Goal: Information Seeking & Learning: Learn about a topic

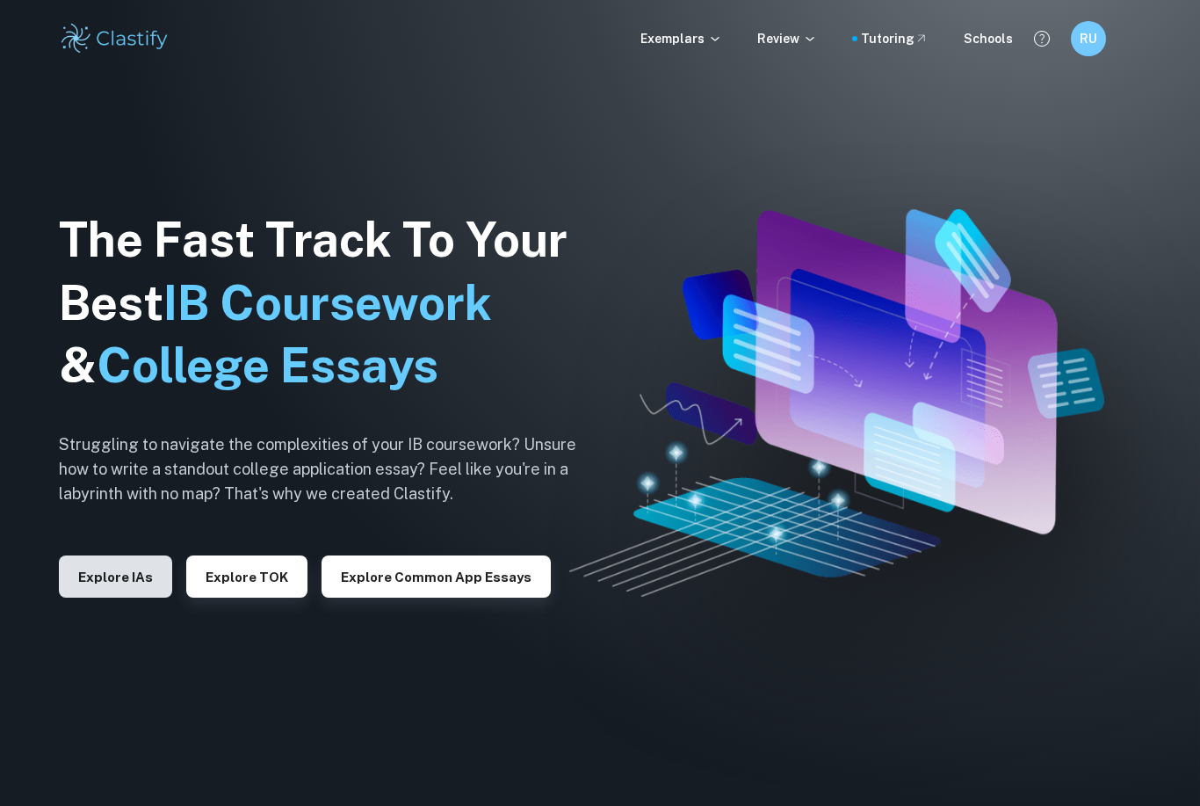
click at [120, 598] on button "Explore IAs" at bounding box center [115, 576] width 113 height 42
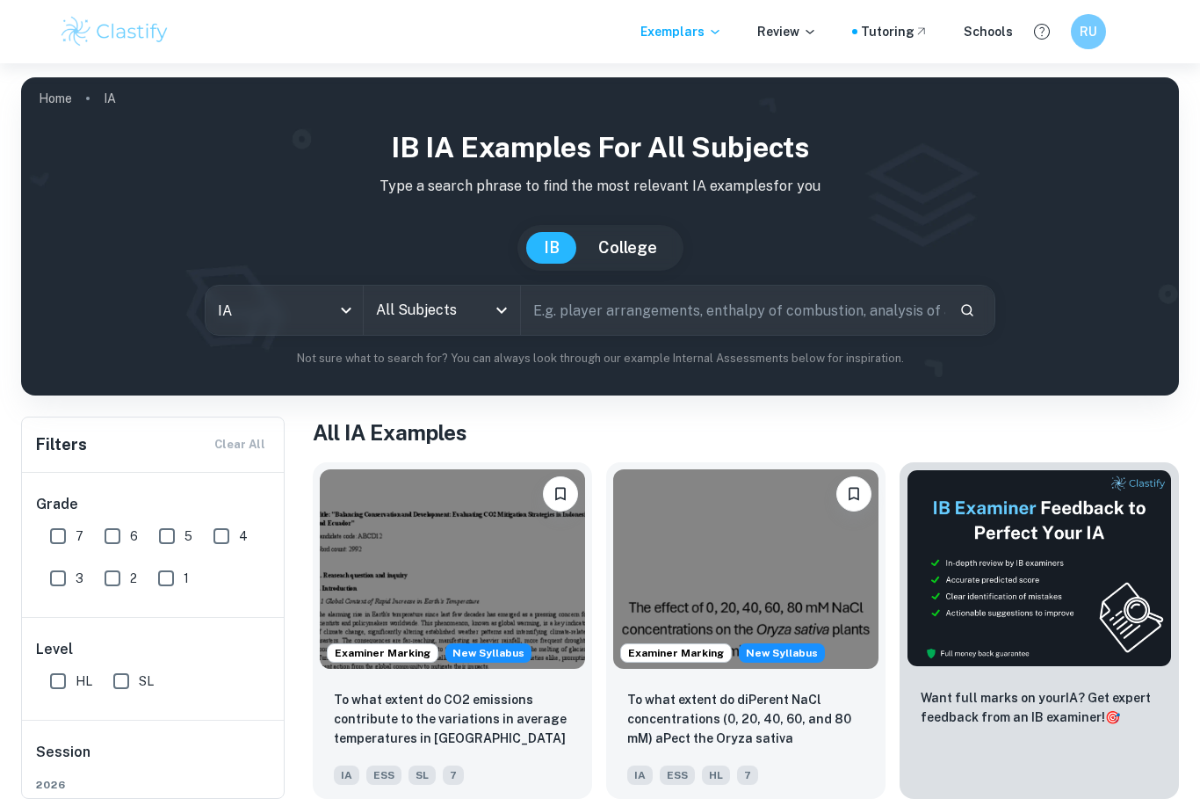
click at [59, 533] on input "7" at bounding box center [57, 536] width 35 height 35
checkbox input "true"
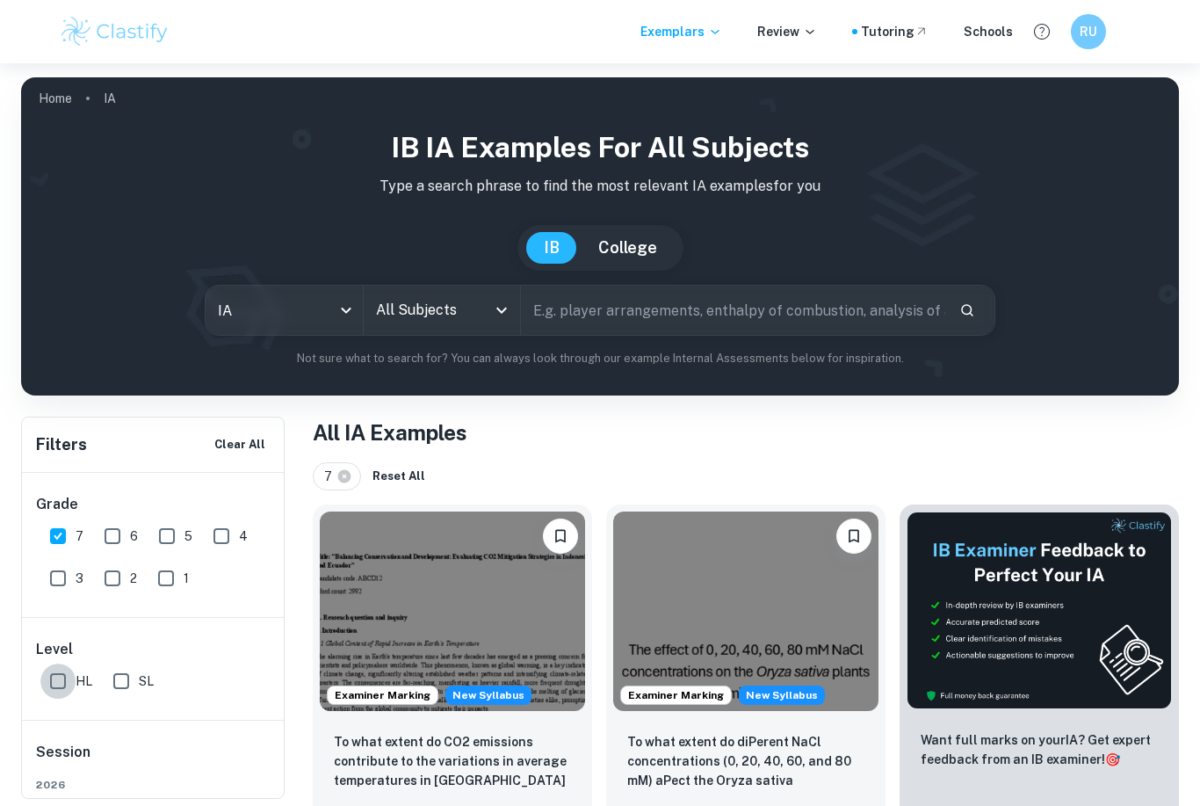
click at [64, 678] on input "HL" at bounding box center [57, 681] width 35 height 35
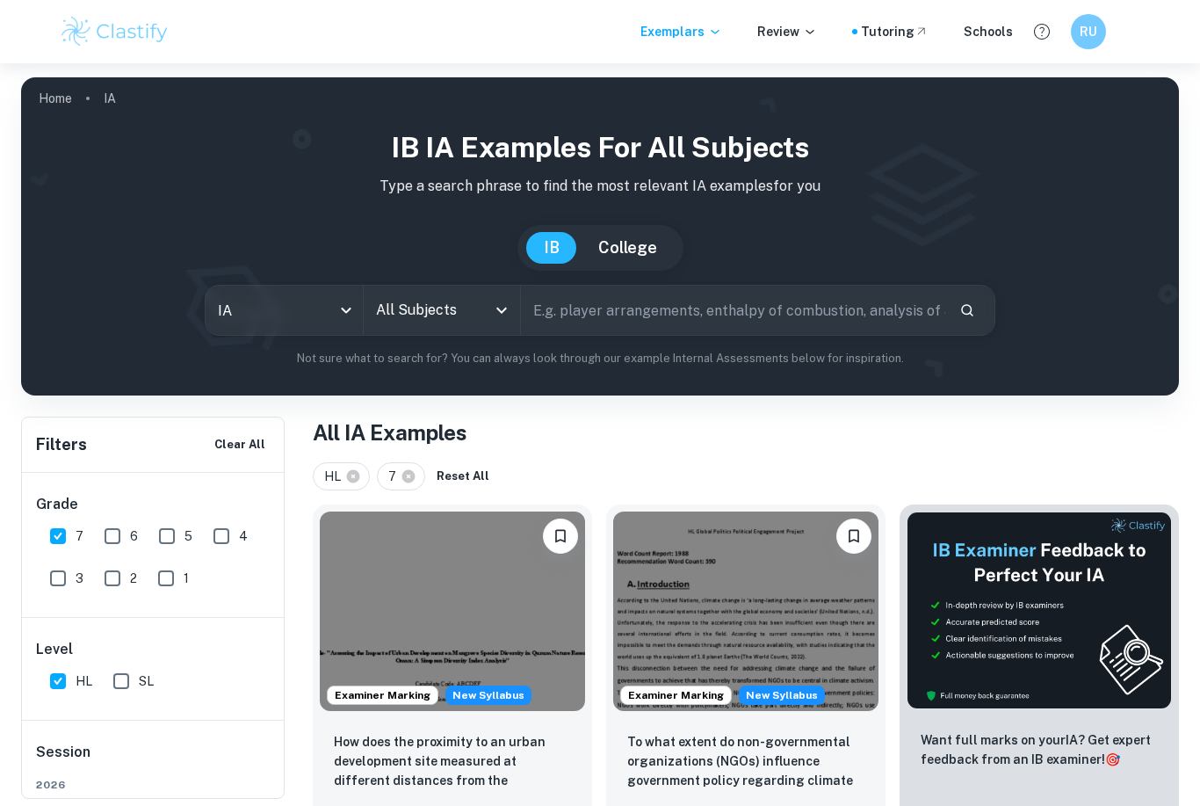
click at [58, 694] on input "HL" at bounding box center [57, 681] width 35 height 35
checkbox input "false"
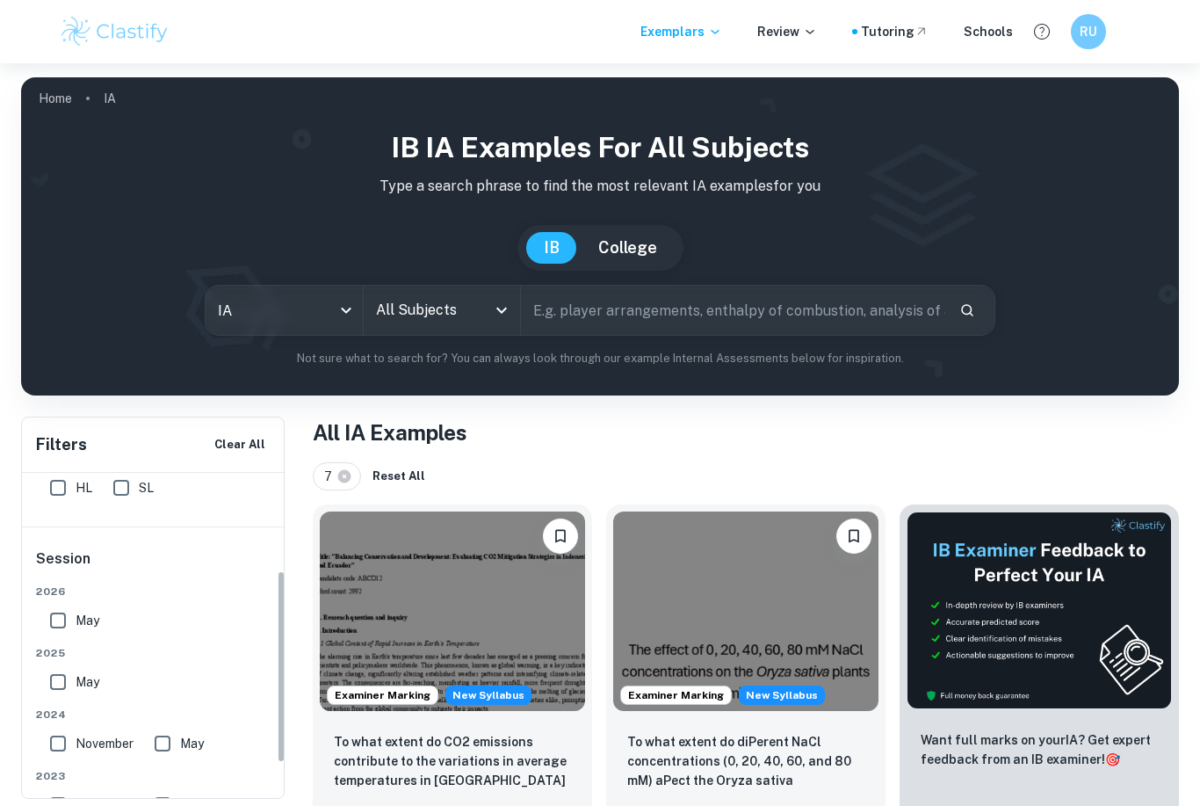
scroll to position [194, 0]
click at [431, 305] on input "All Subjects" at bounding box center [429, 310] width 115 height 33
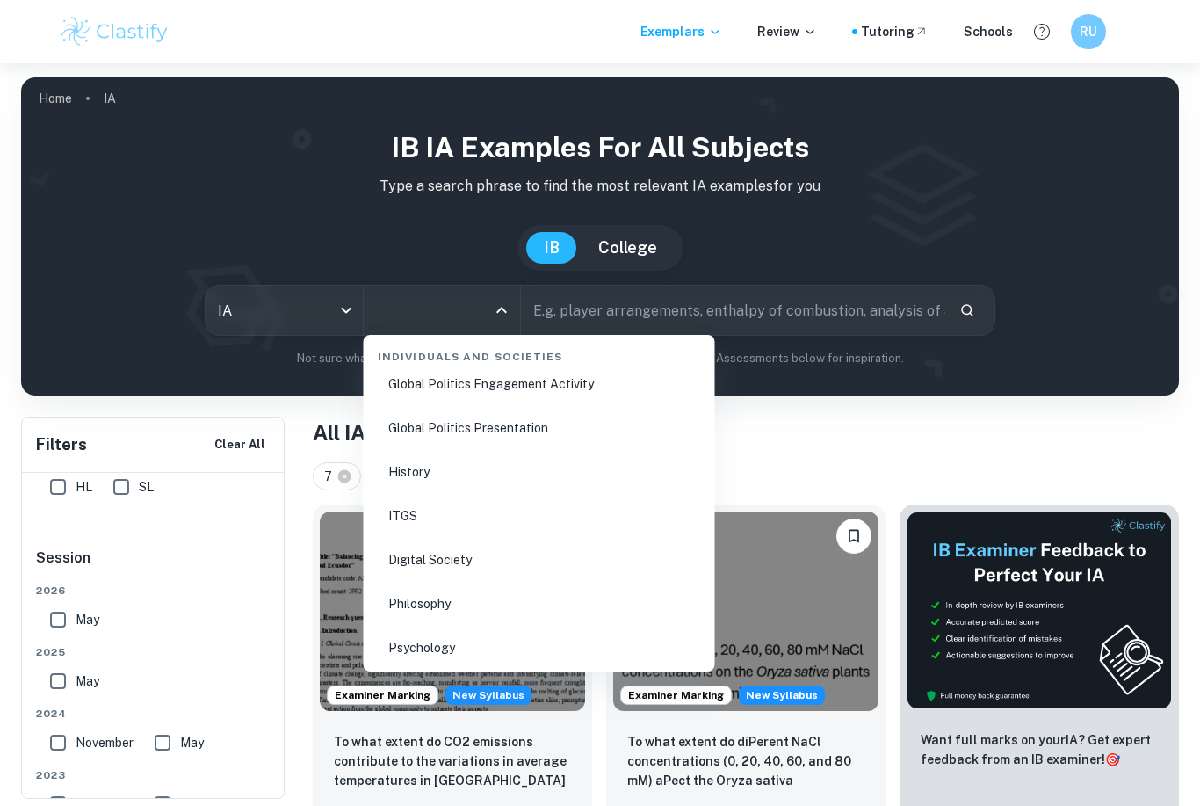
scroll to position [2325, 0]
click at [457, 653] on li "Psychology" at bounding box center [539, 646] width 337 height 40
type input "Psychology"
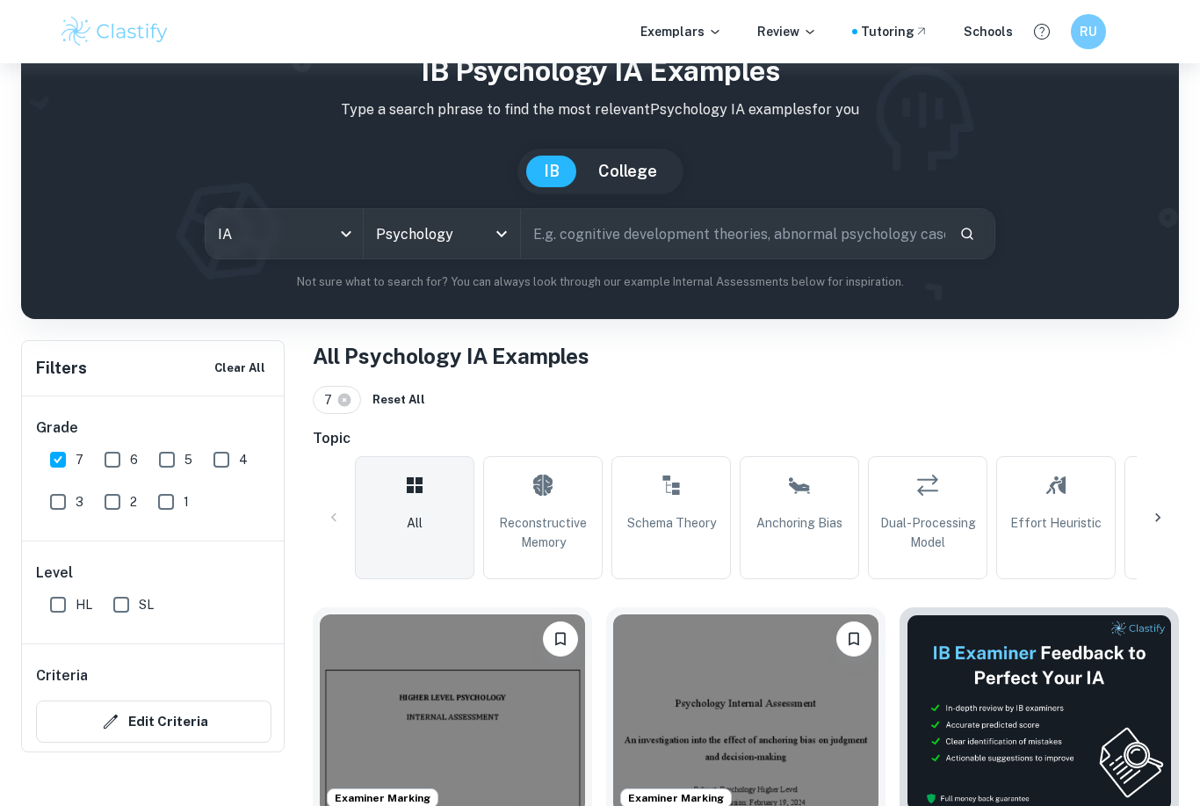
scroll to position [77, 0]
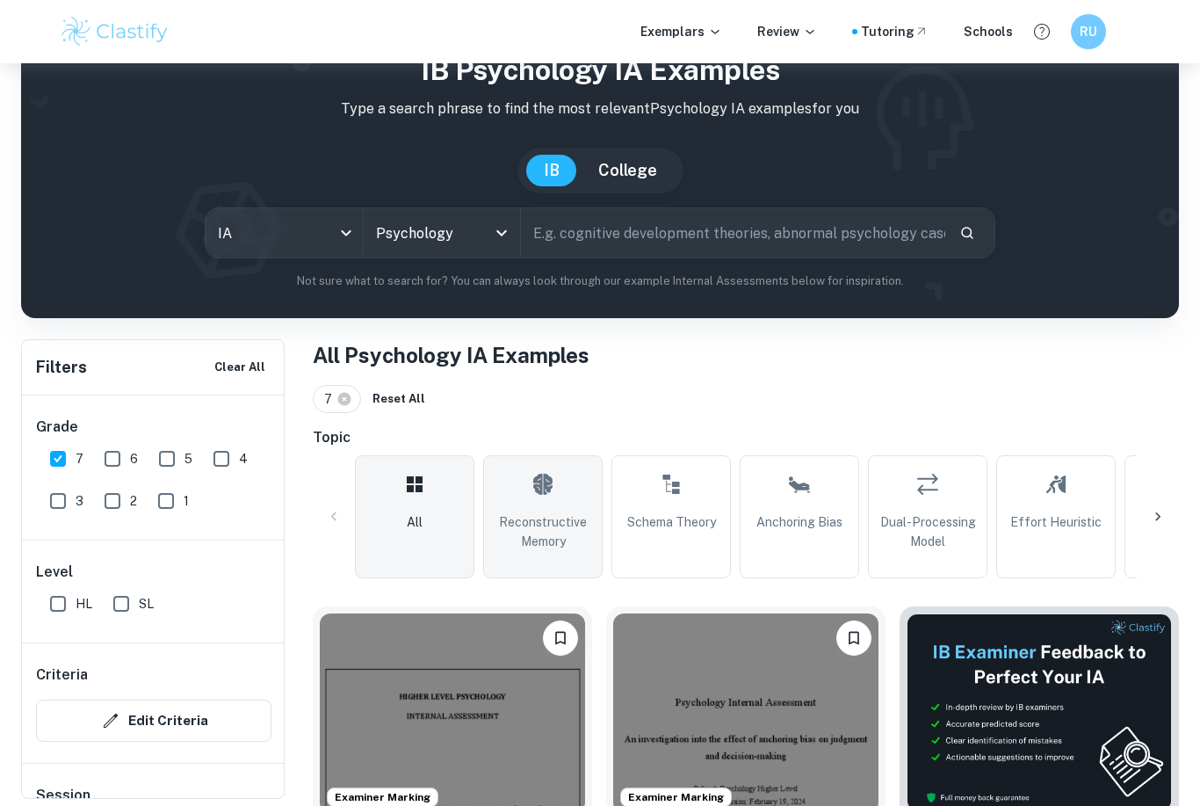
click at [551, 535] on span "Reconstructive Memory" at bounding box center [543, 531] width 104 height 39
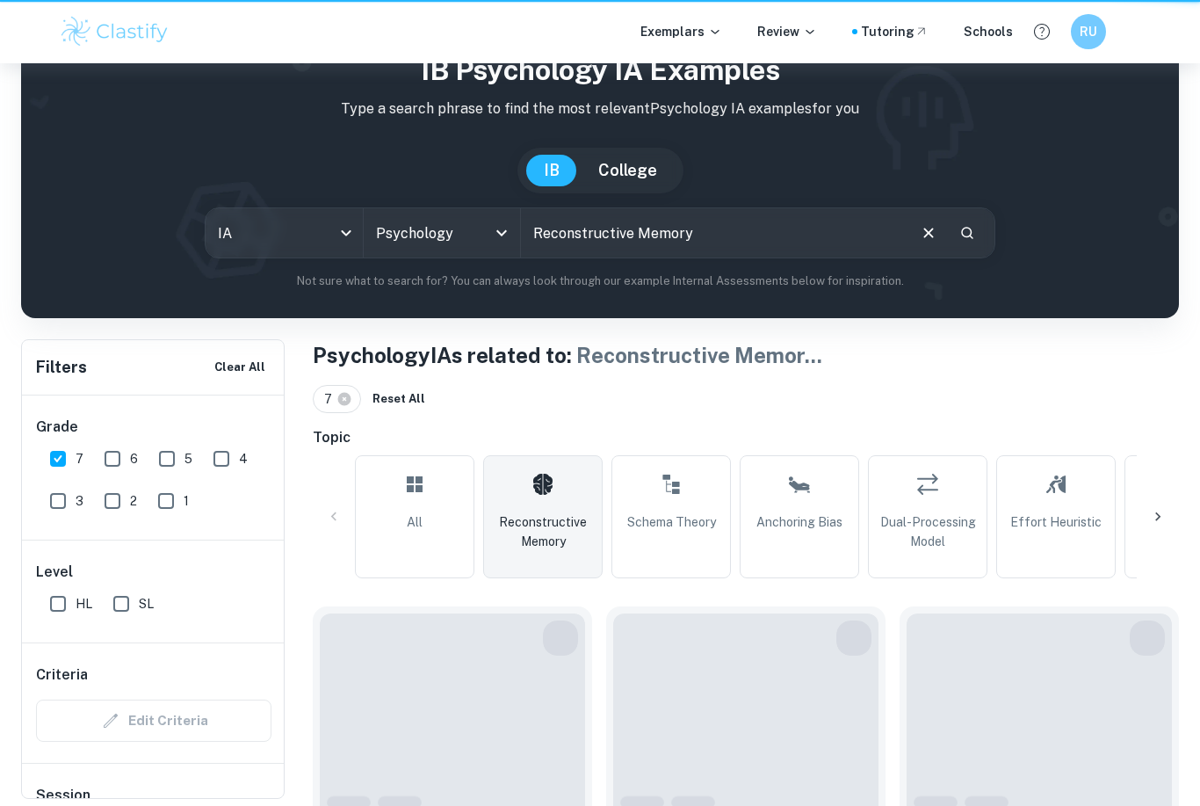
type input "Reconstructive Memory"
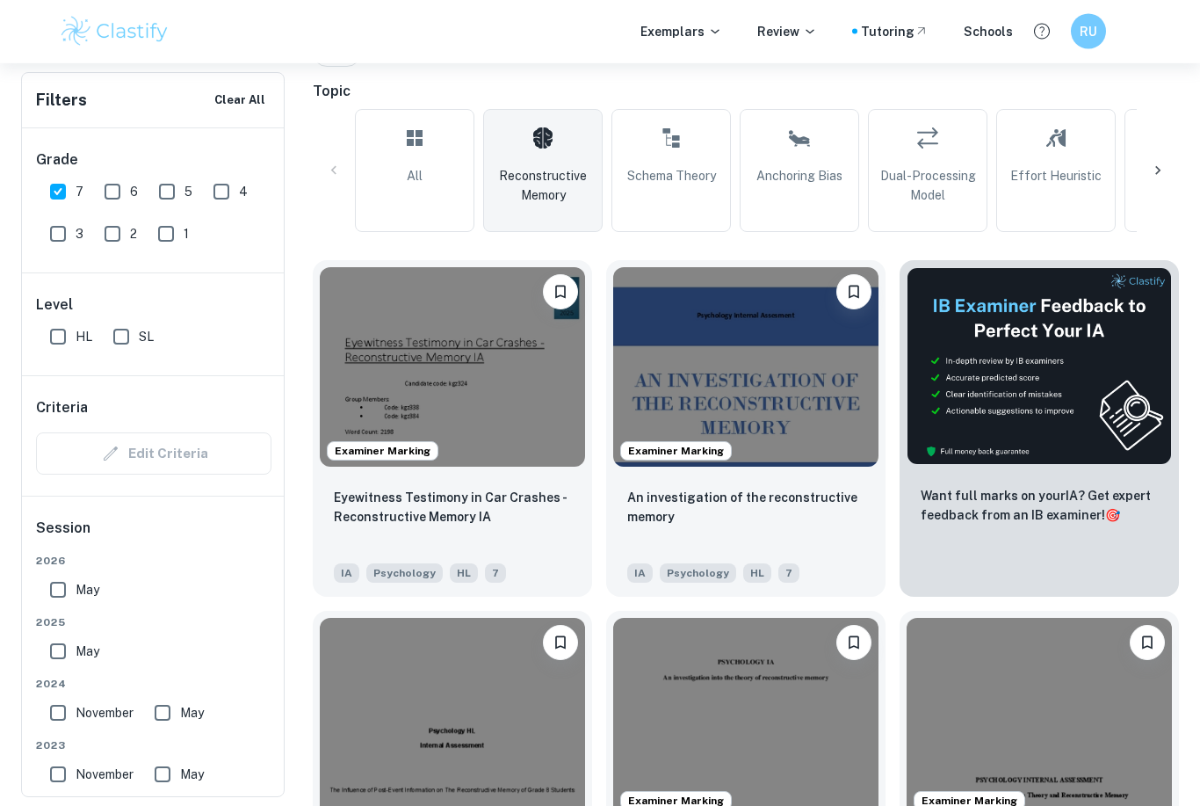
scroll to position [424, 0]
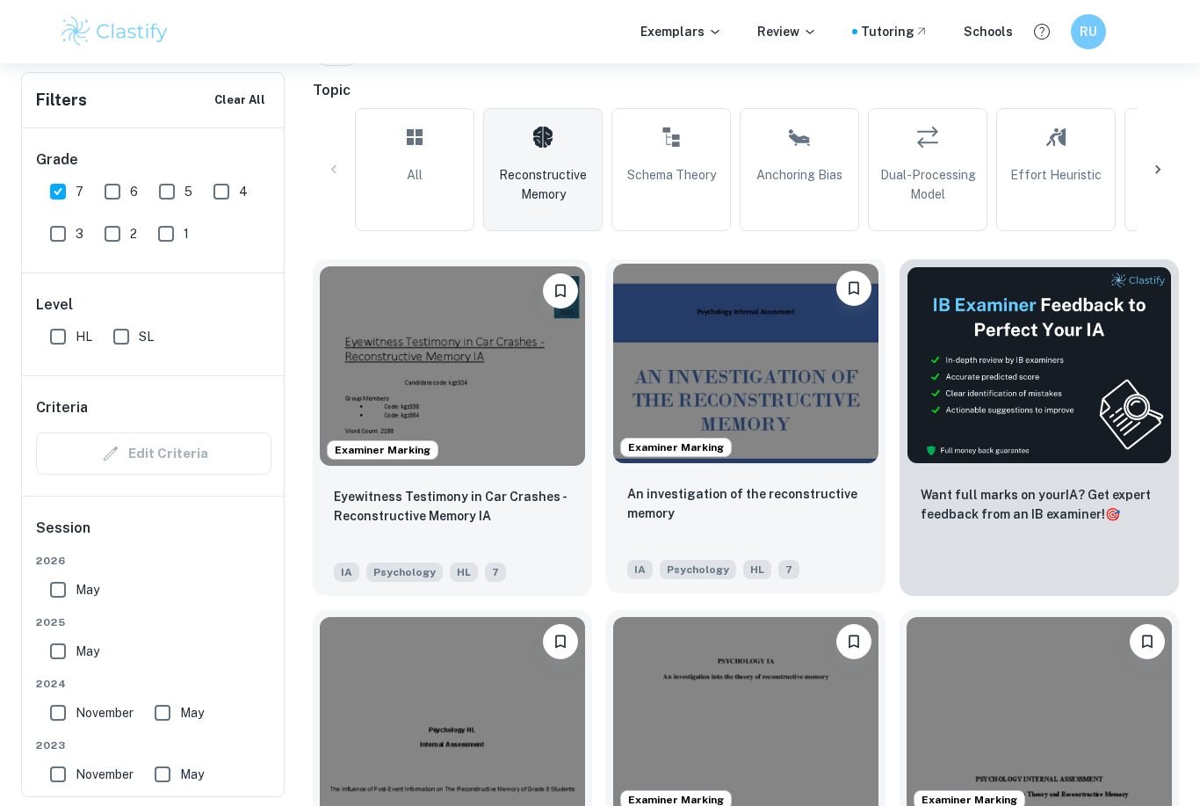
click at [636, 364] on img at bounding box center [745, 363] width 265 height 199
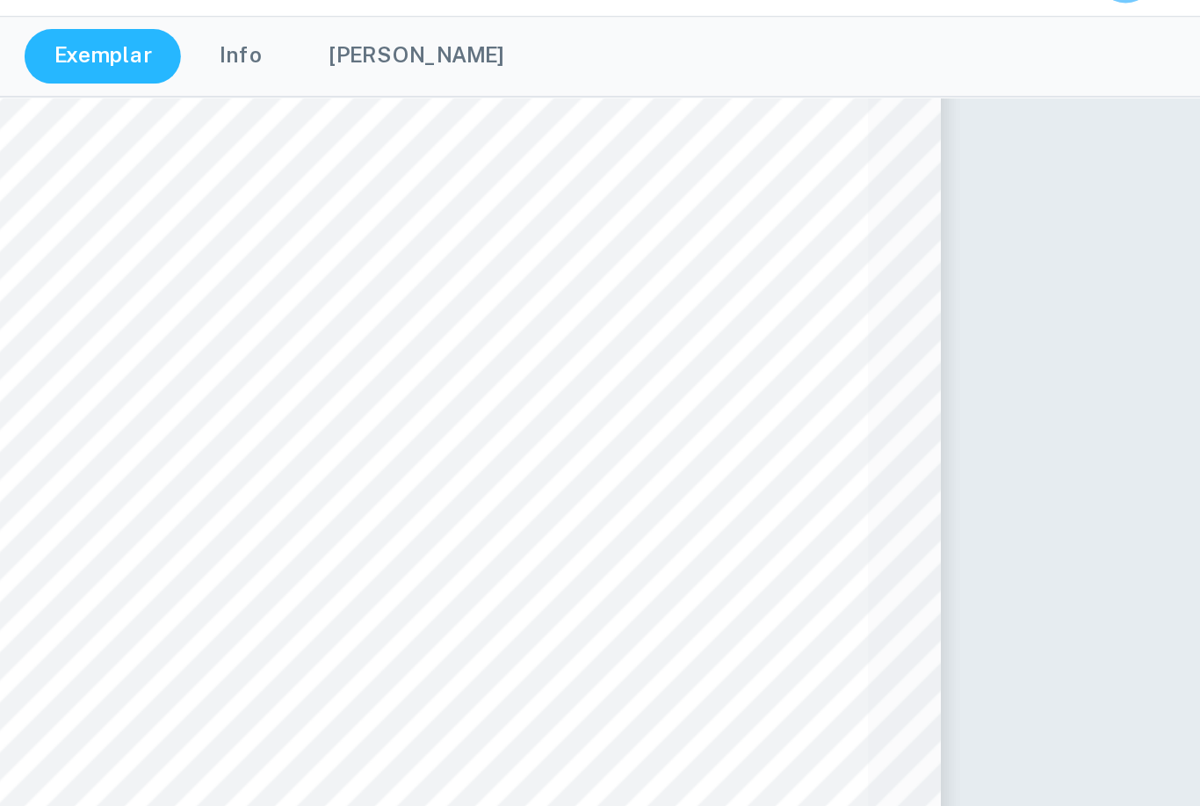
scroll to position [3101, 0]
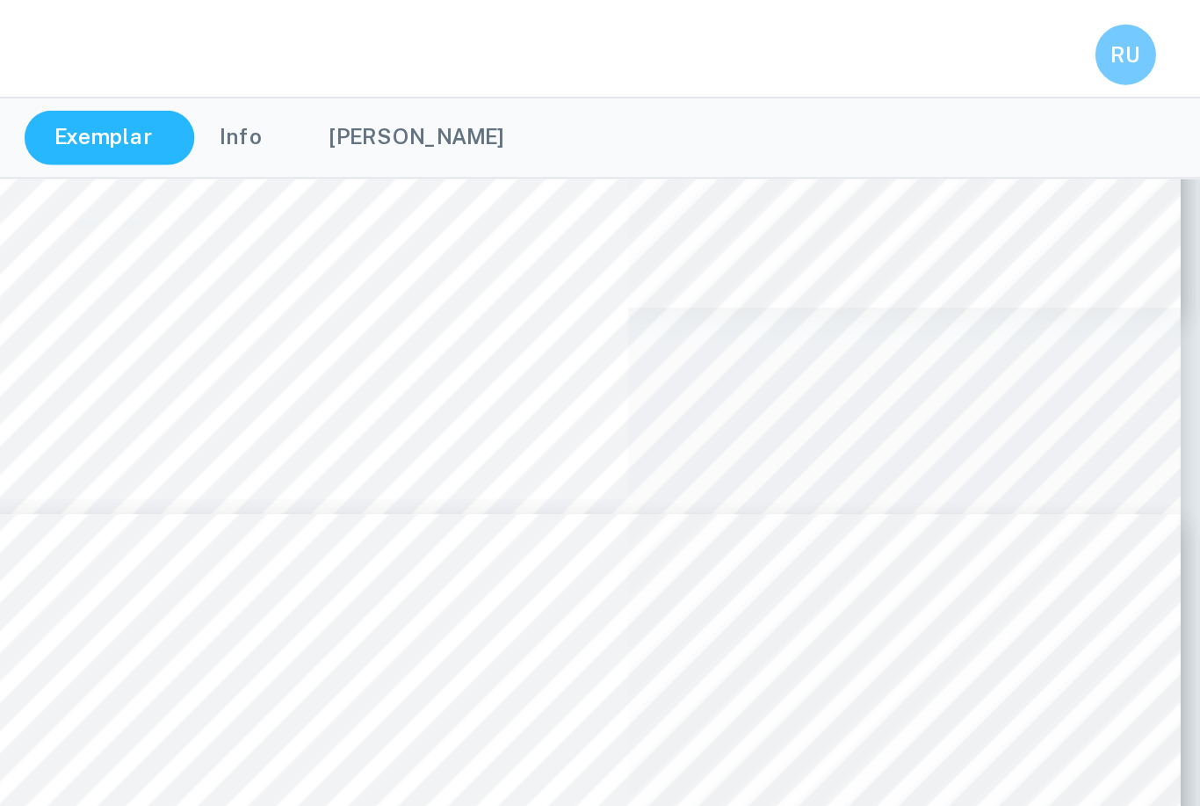
type input "5"
